Goal: Transaction & Acquisition: Book appointment/travel/reservation

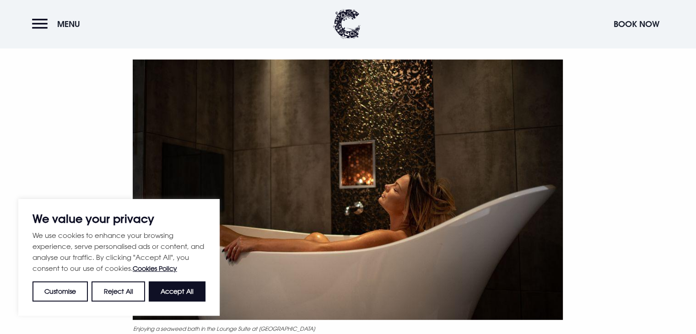
scroll to position [306, 0]
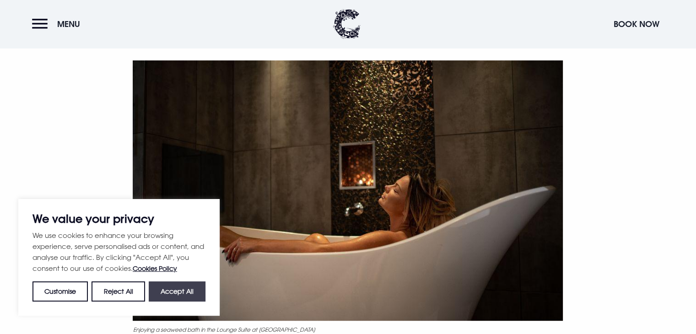
click at [163, 295] on button "Accept All" at bounding box center [177, 291] width 57 height 20
checkbox input "true"
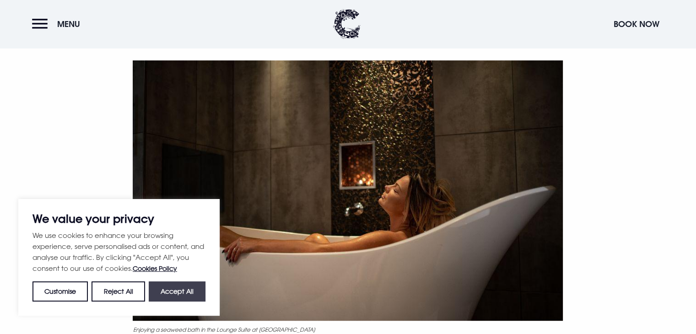
checkbox input "true"
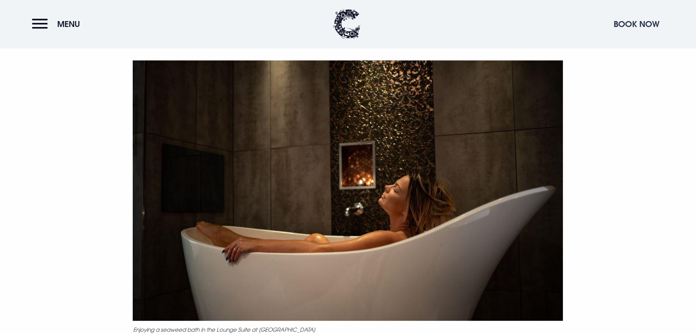
click at [625, 25] on button "Book Now" at bounding box center [636, 24] width 55 height 20
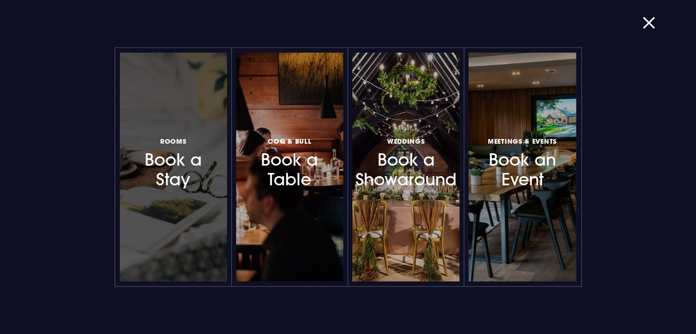
click at [203, 169] on h3 "Rooms Book a Stay" at bounding box center [174, 162] width 80 height 54
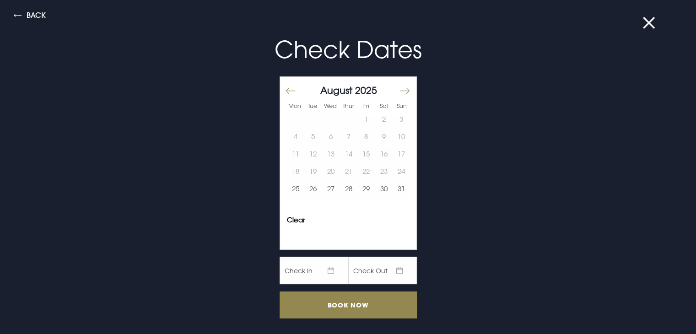
click at [399, 84] on button "Move forward to switch to the next month." at bounding box center [404, 90] width 11 height 19
click at [308, 121] on button "2" at bounding box center [313, 119] width 18 height 17
click at [322, 119] on button "3" at bounding box center [331, 119] width 18 height 17
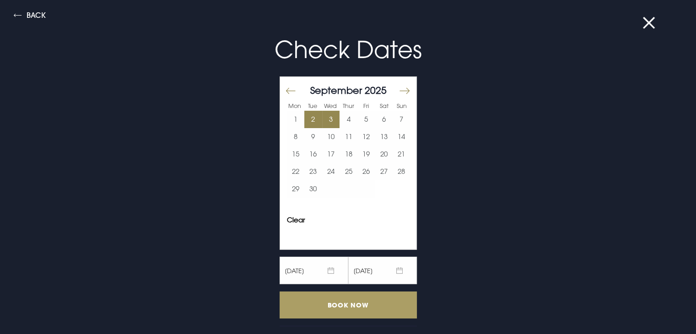
click at [317, 302] on input "Book Now" at bounding box center [348, 304] width 137 height 27
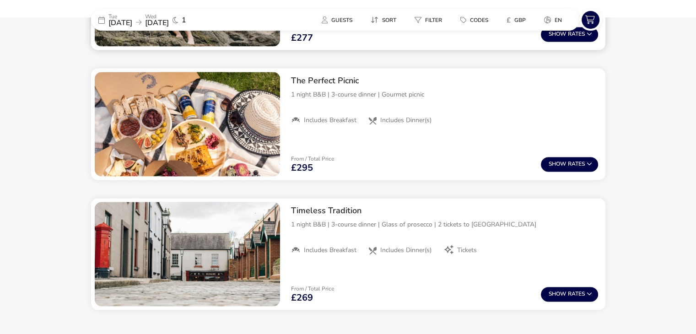
scroll to position [1372, 0]
